Goal: Find specific page/section: Find specific page/section

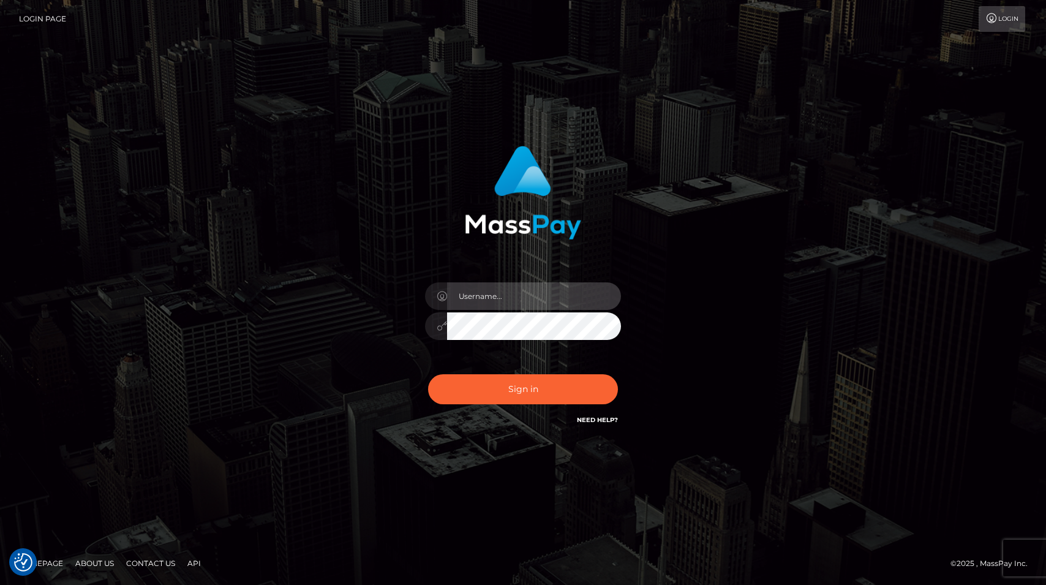
type input "tiana.whop"
click at [495, 406] on div "Sign in Need Help?" at bounding box center [523, 394] width 214 height 54
click at [495, 405] on div "Sign in Need Help?" at bounding box center [523, 394] width 214 height 54
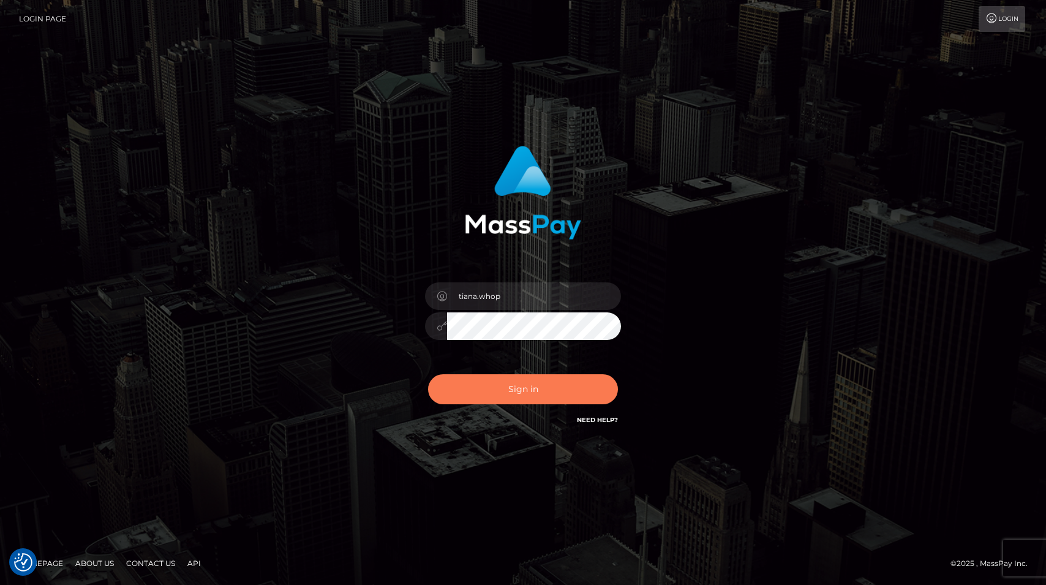
click at [509, 381] on button "Sign in" at bounding box center [523, 389] width 190 height 30
type input "tiana.whop"
click at [553, 382] on button "Sign in" at bounding box center [523, 389] width 190 height 30
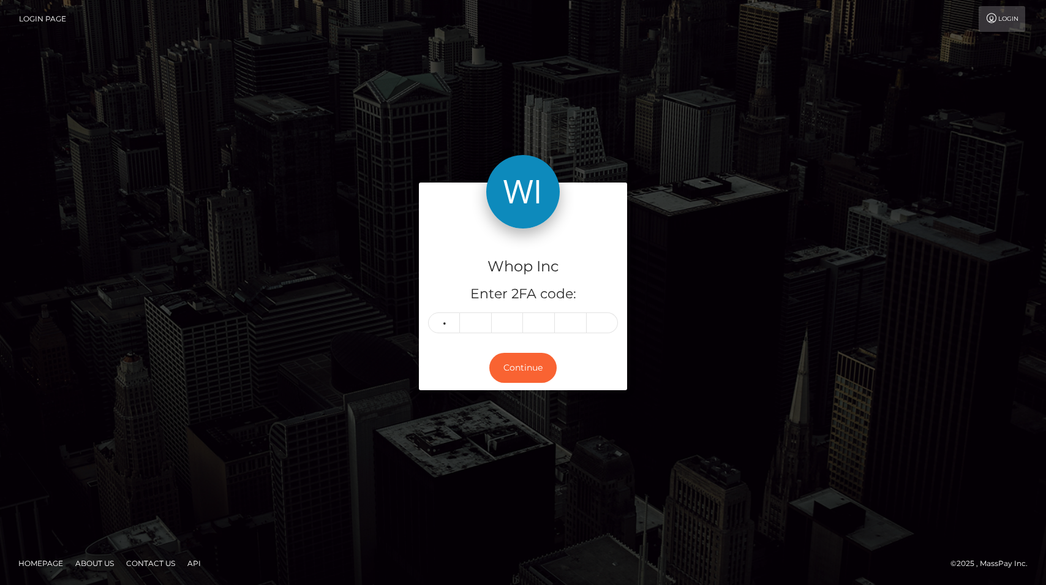
type input "1"
type input "2"
type input "6"
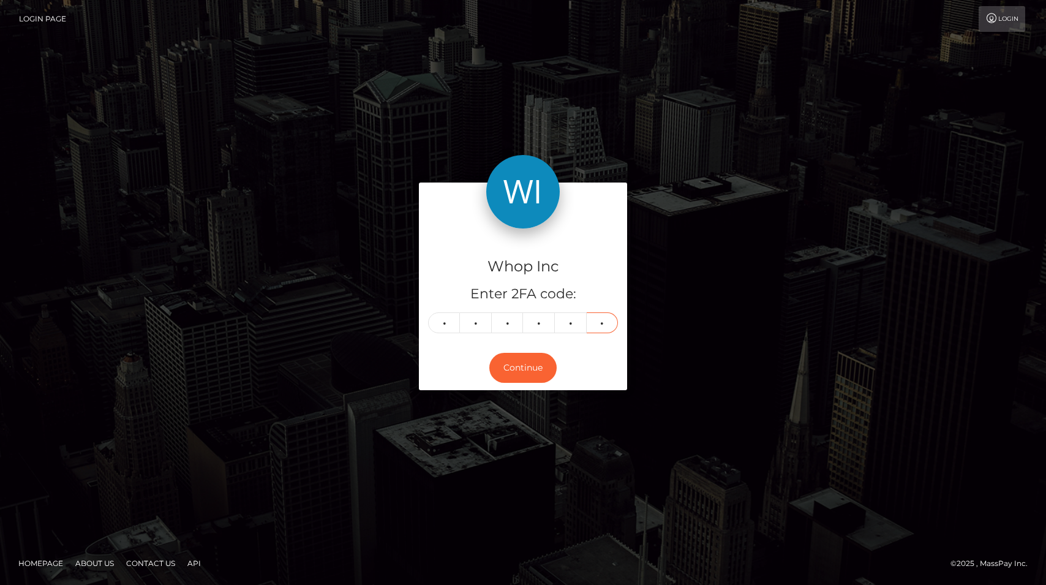
type input "0"
click at [512, 383] on div "Continue" at bounding box center [523, 367] width 208 height 45
click at [513, 375] on button "Continue" at bounding box center [522, 368] width 67 height 30
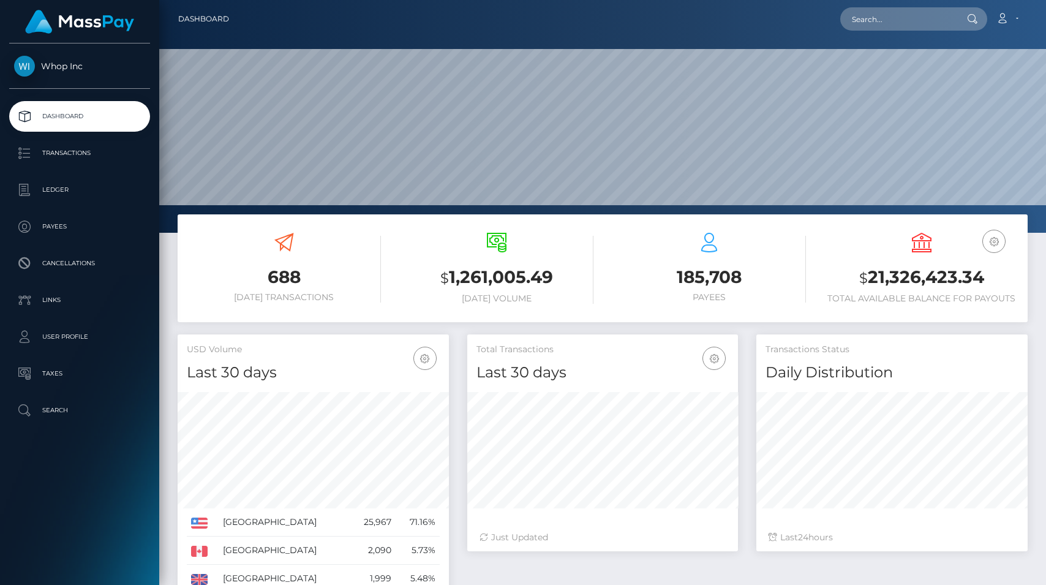
scroll to position [217, 271]
click at [871, 21] on input "text" at bounding box center [897, 18] width 115 height 23
paste input "pout_wWsOw3nIitZLg"
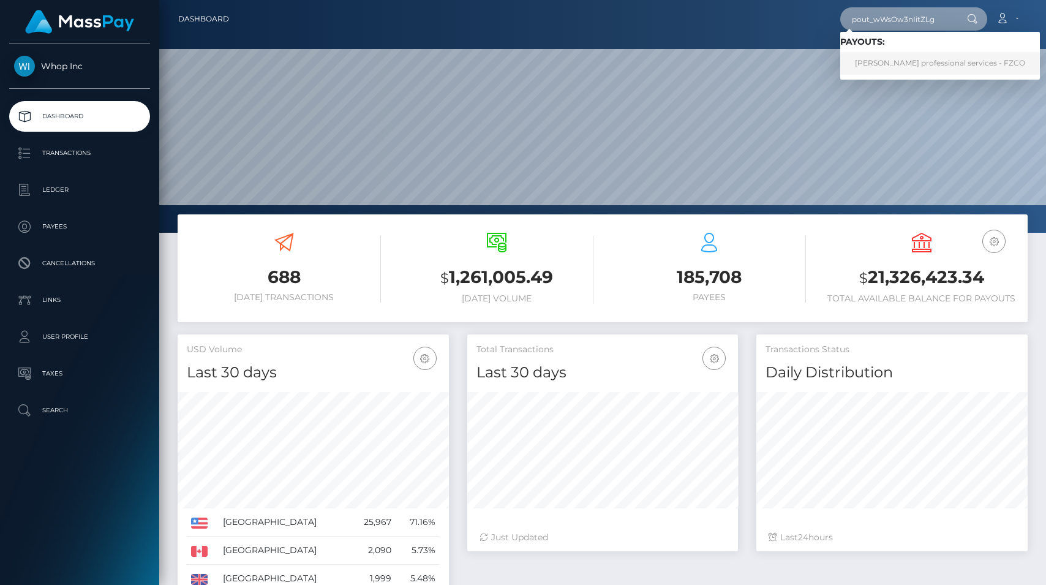
type input "pout_wWsOw3nIitZLg"
click at [883, 62] on link "Enzo leer professional services - FZCO" at bounding box center [940, 63] width 200 height 23
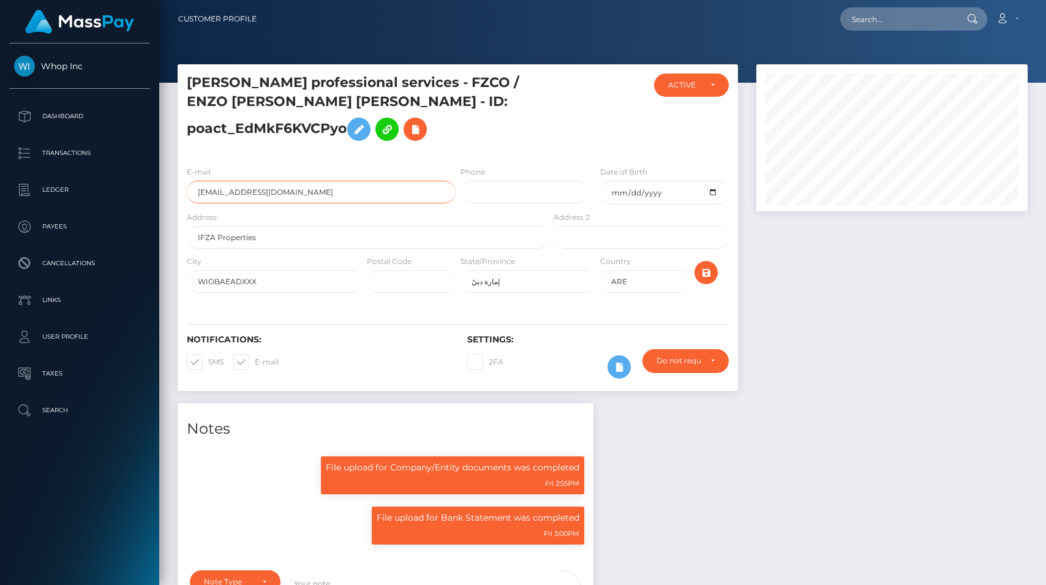
click at [381, 198] on input "[EMAIL_ADDRESS][DOMAIN_NAME]" at bounding box center [321, 192] width 269 height 23
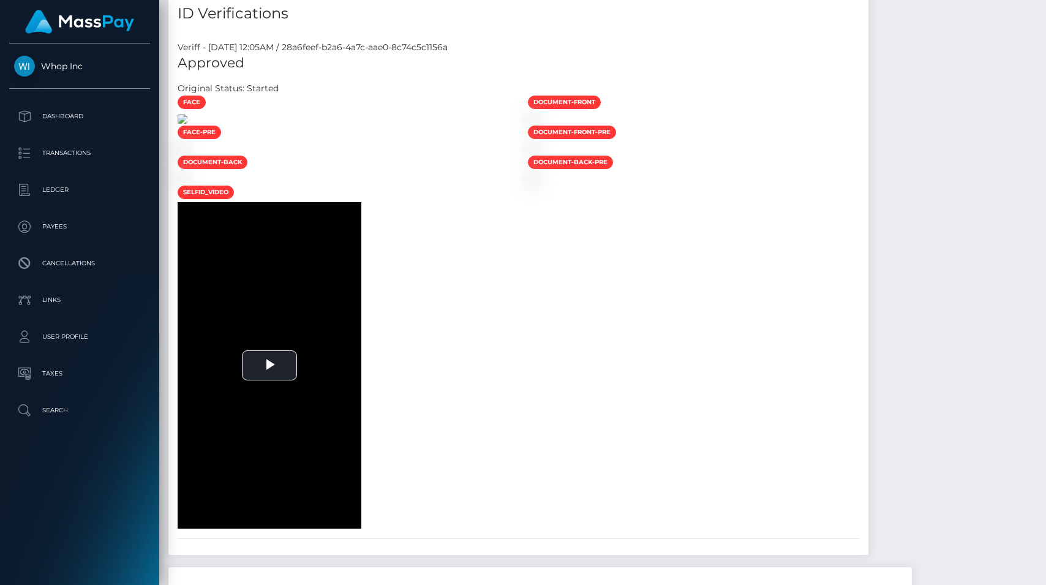
scroll to position [806, 0]
